Goal: Connect with others: Connect with others

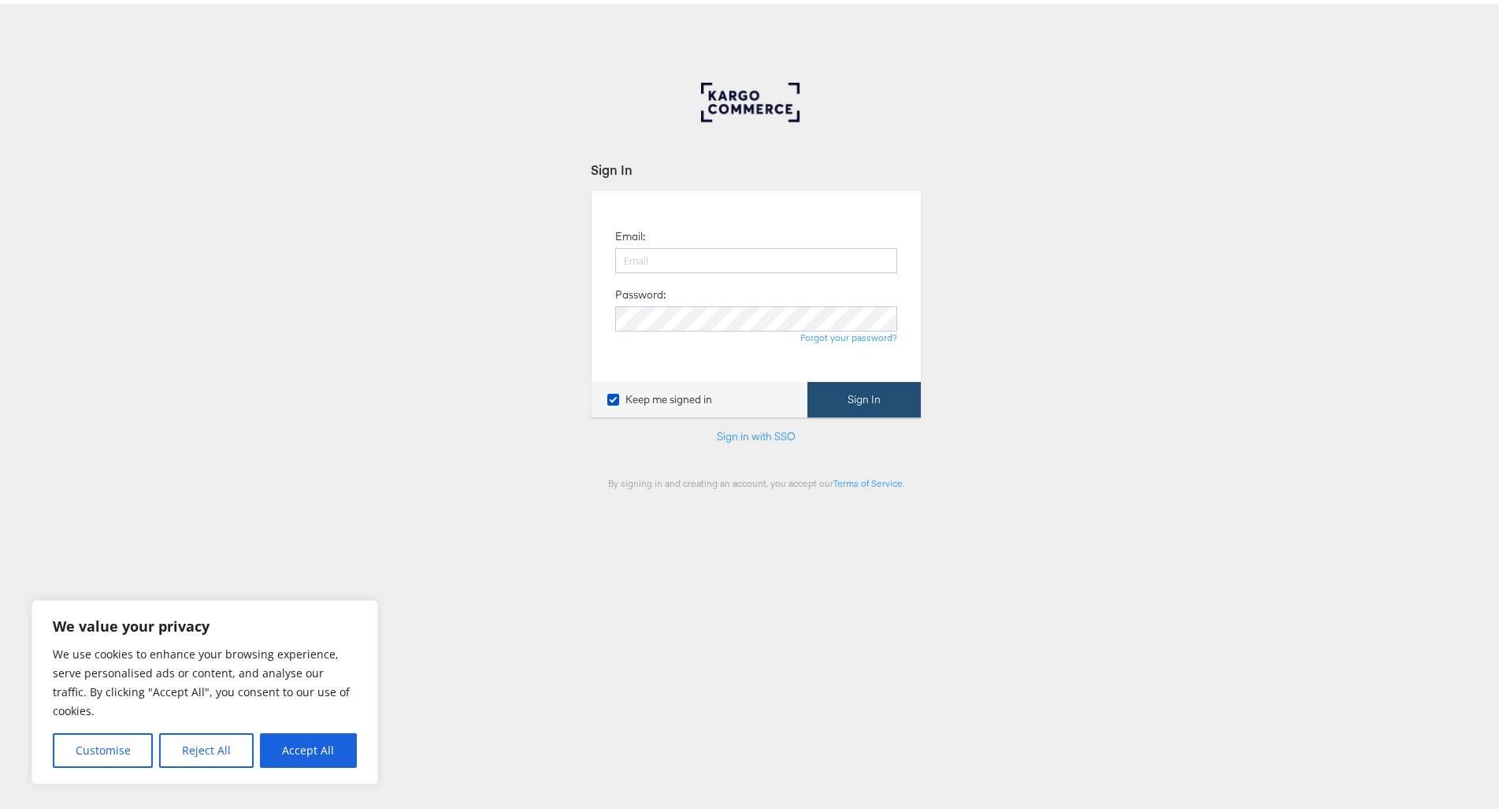
type input "[PERSON_NAME][EMAIL_ADDRESS][PERSON_NAME][DOMAIN_NAME]"
click at [910, 407] on button "Sign In" at bounding box center [863, 395] width 113 height 35
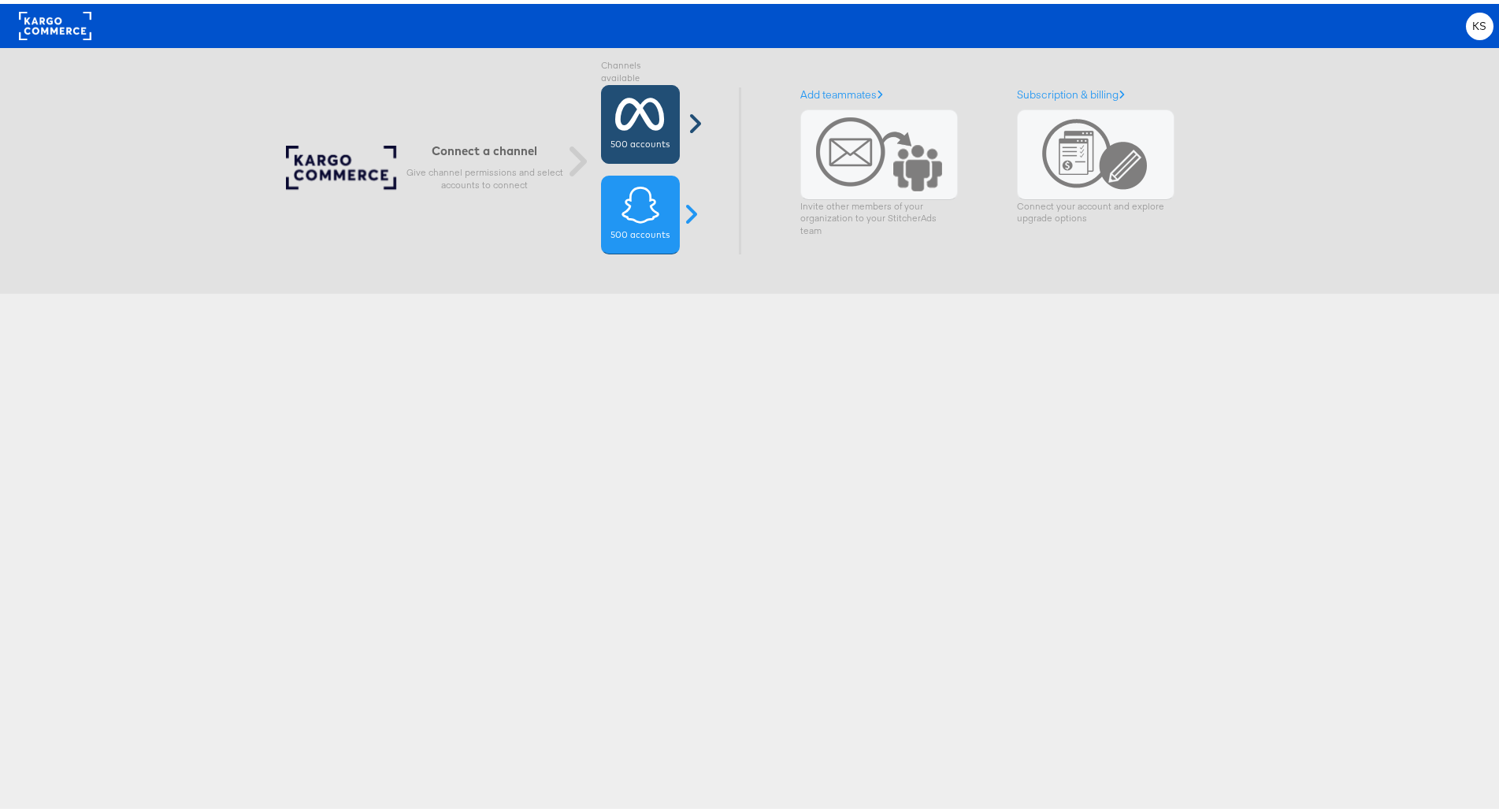
click at [640, 132] on div "500 accounts" at bounding box center [640, 120] width 79 height 79
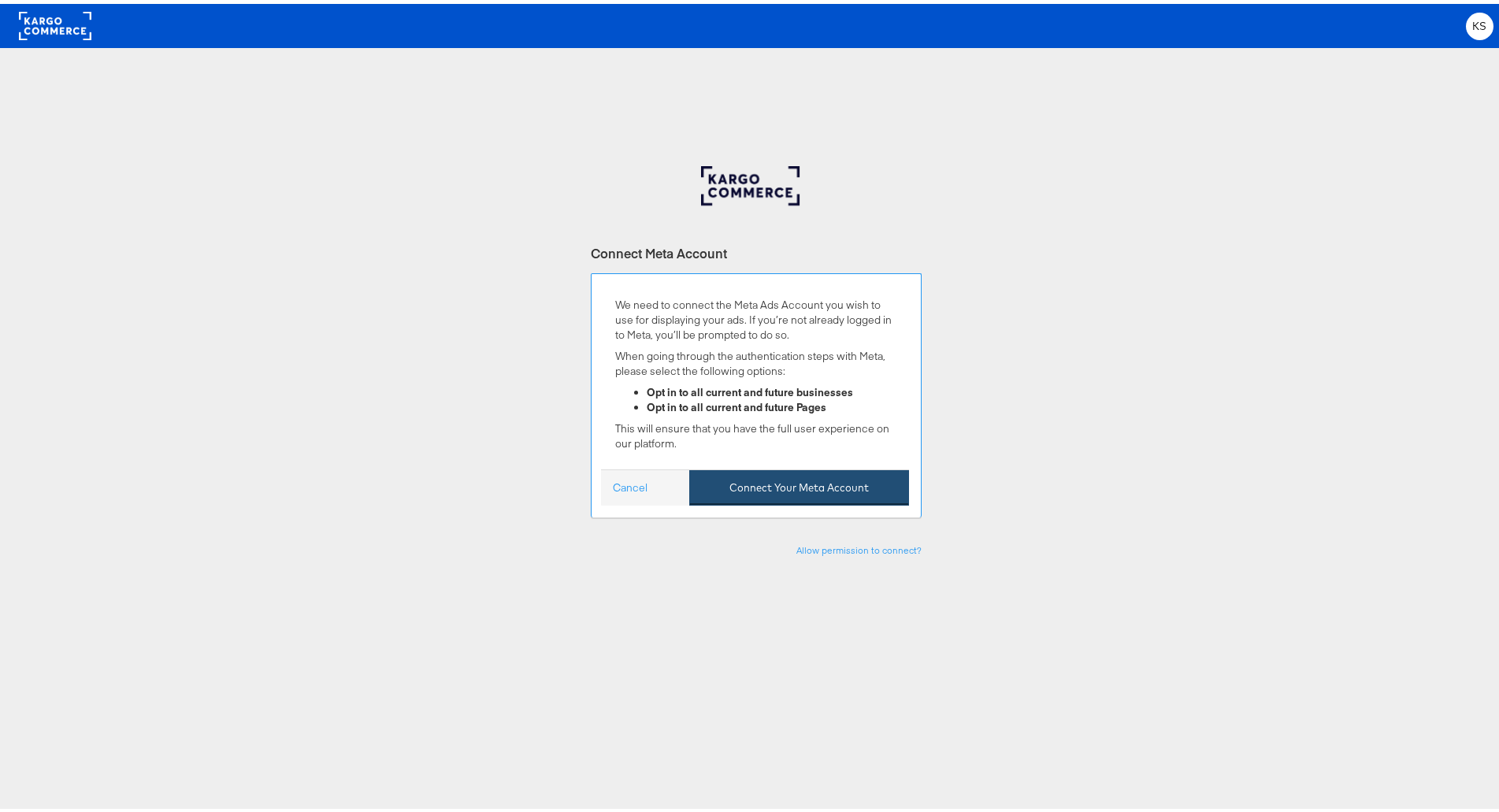
click at [790, 482] on button "Connect Your Meta Account" at bounding box center [799, 483] width 219 height 35
click at [847, 475] on button "Connect Your Meta Account" at bounding box center [799, 483] width 219 height 35
click at [806, 500] on button "Connect Your Meta Account" at bounding box center [799, 483] width 219 height 35
click at [830, 497] on button "Connect Your Meta Account" at bounding box center [799, 483] width 219 height 35
